Goal: Task Accomplishment & Management: Use online tool/utility

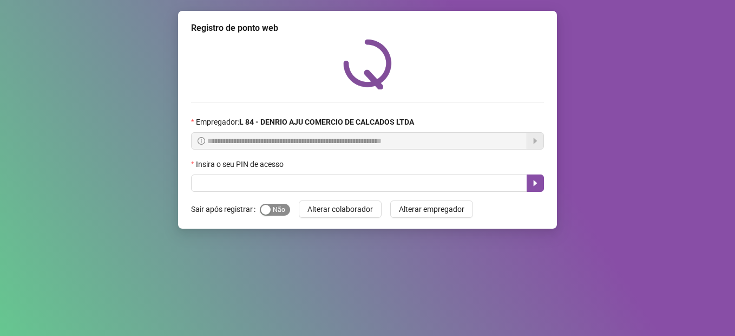
click at [285, 210] on span "Sim Não" at bounding box center [275, 210] width 30 height 12
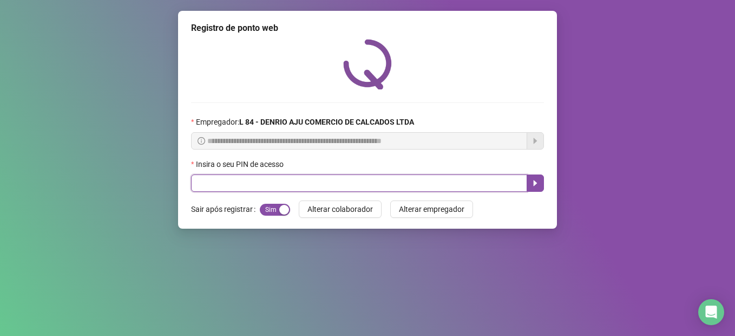
click at [274, 188] on input "text" at bounding box center [359, 182] width 336 height 17
type input "*****"
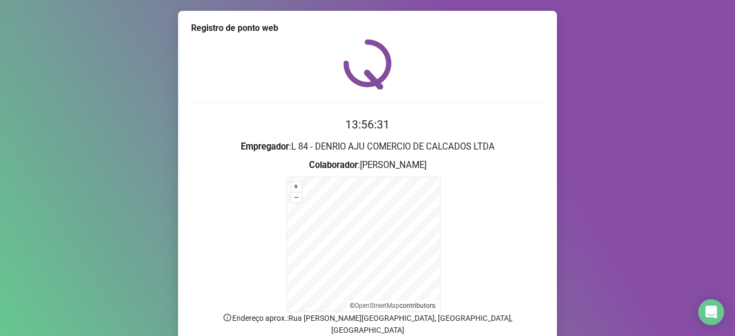
scroll to position [84, 0]
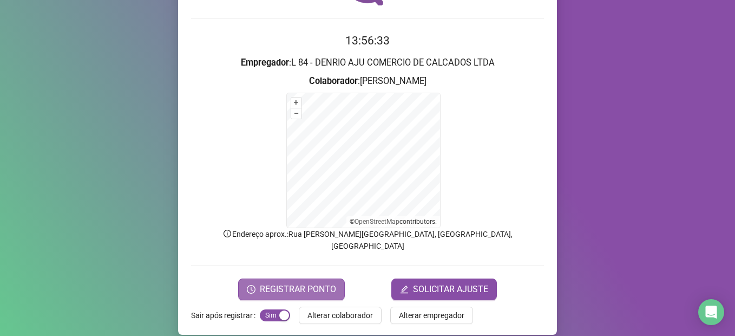
click at [296, 283] on span "REGISTRAR PONTO" at bounding box center [298, 289] width 76 height 13
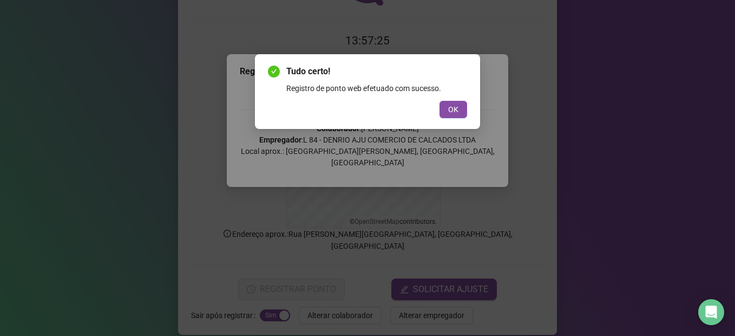
drag, startPoint x: 450, startPoint y: 109, endPoint x: 438, endPoint y: 107, distance: 12.6
click at [448, 108] on button "OK" at bounding box center [454, 109] width 28 height 17
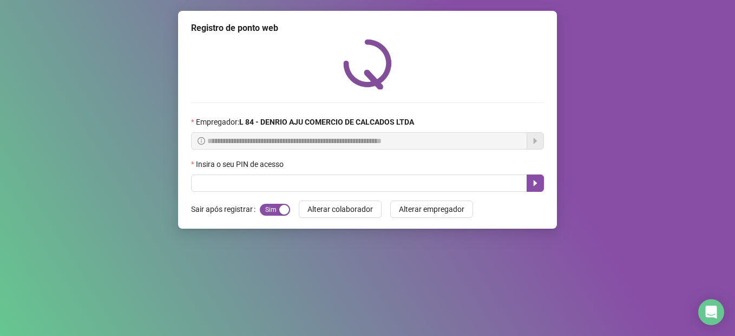
scroll to position [0, 0]
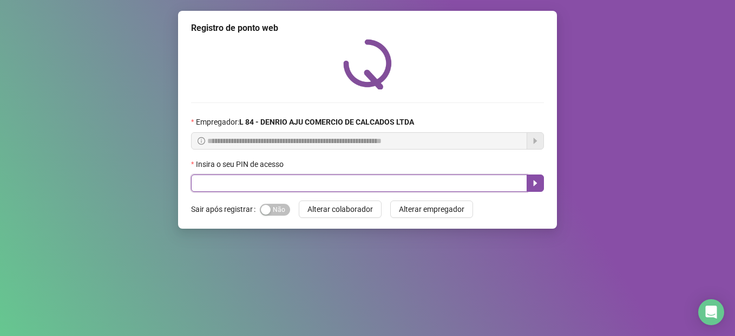
click at [255, 187] on input "text" at bounding box center [359, 182] width 336 height 17
type input "*****"
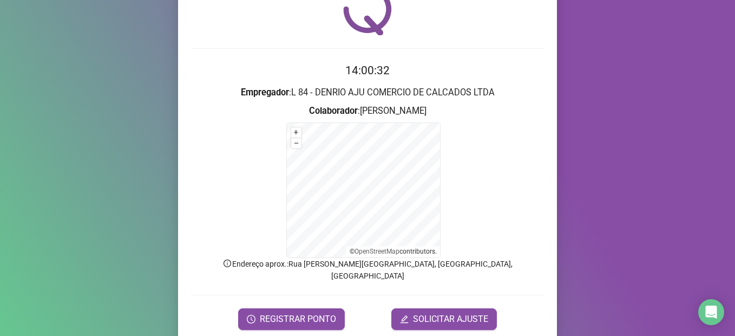
scroll to position [84, 0]
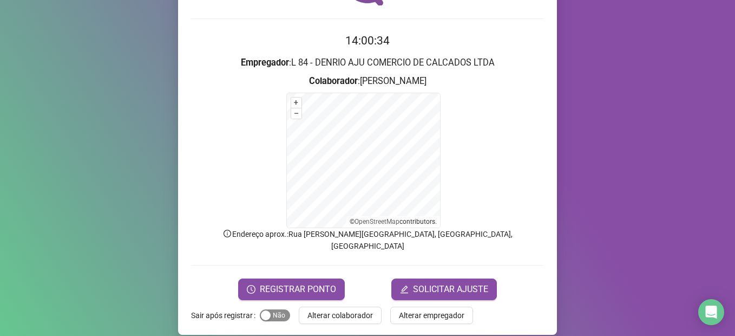
click at [269, 309] on span "Sim Não" at bounding box center [275, 315] width 30 height 12
click at [283, 283] on span "REGISTRAR PONTO" at bounding box center [298, 289] width 76 height 13
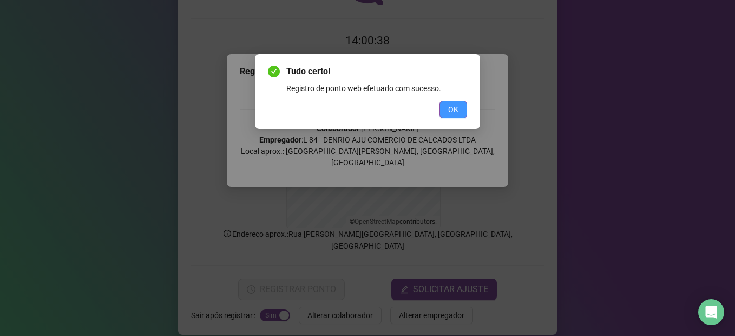
click at [461, 112] on button "OK" at bounding box center [454, 109] width 28 height 17
